Goal: Task Accomplishment & Management: Manage account settings

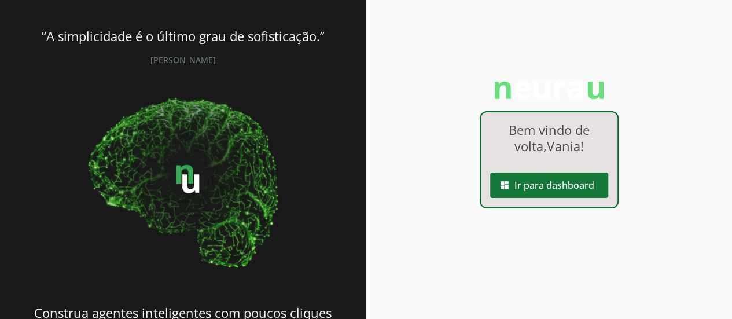
click at [548, 185] on span at bounding box center [549, 185] width 118 height 28
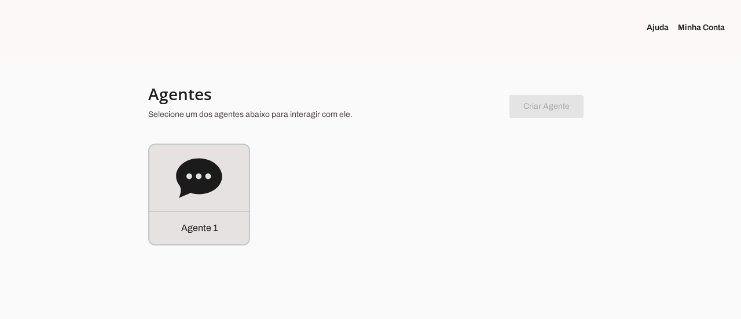
click at [0, 72] on div at bounding box center [370, 159] width 741 height 319
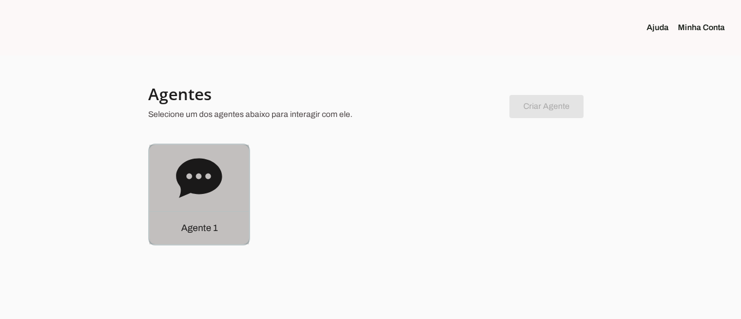
click at [241, 189] on div "Agente 1" at bounding box center [199, 195] width 100 height 100
click at [0, 0] on robot-service-page at bounding box center [0, 0] width 0 height 0
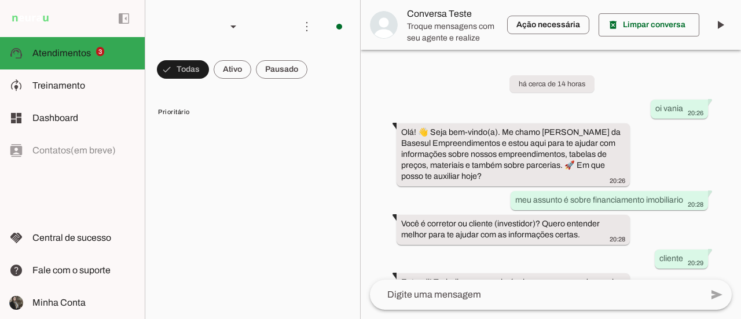
scroll to position [272, 0]
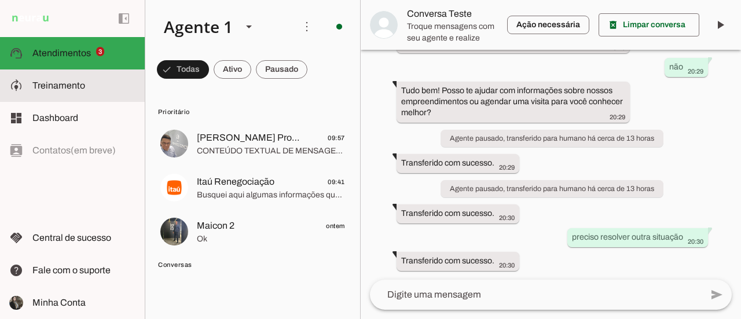
click at [42, 85] on span "Treinamento" at bounding box center [58, 85] width 53 height 10
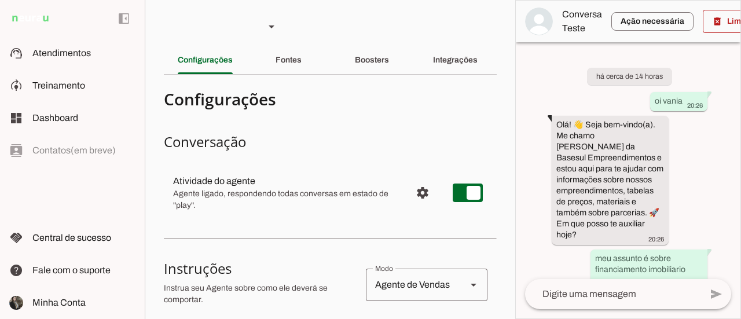
scroll to position [553, 0]
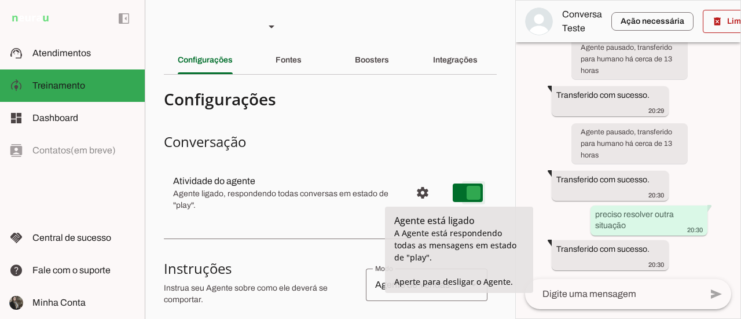
type md-switch "on"
